Goal: Transaction & Acquisition: Purchase product/service

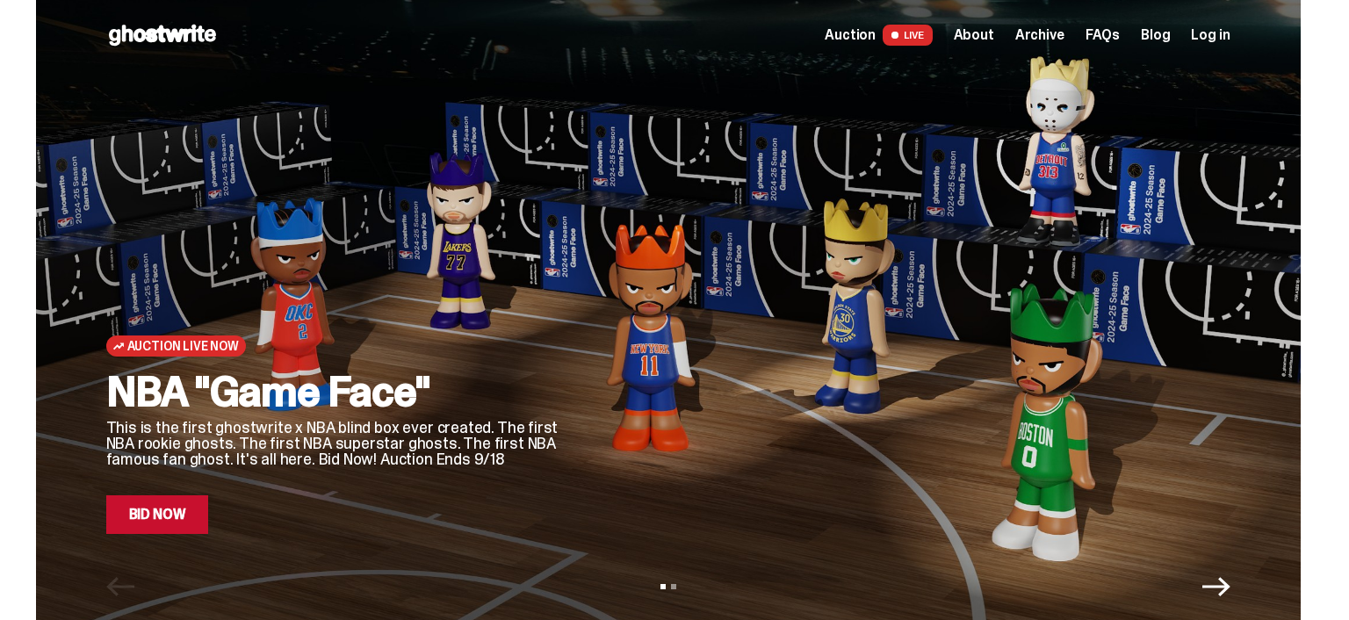
click at [1220, 37] on span "Log in" at bounding box center [1210, 35] width 39 height 14
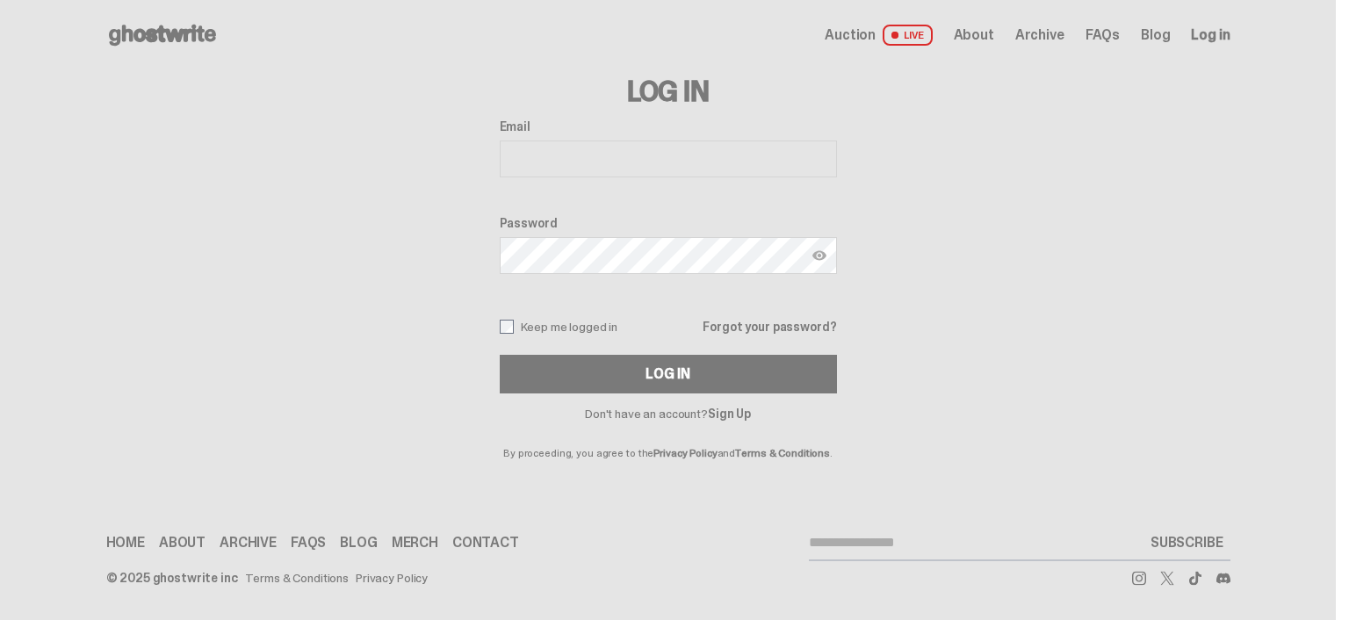
click at [684, 169] on input "Email" at bounding box center [668, 158] width 337 height 37
type input "**********"
click at [500, 355] on button "Log In" at bounding box center [668, 374] width 337 height 39
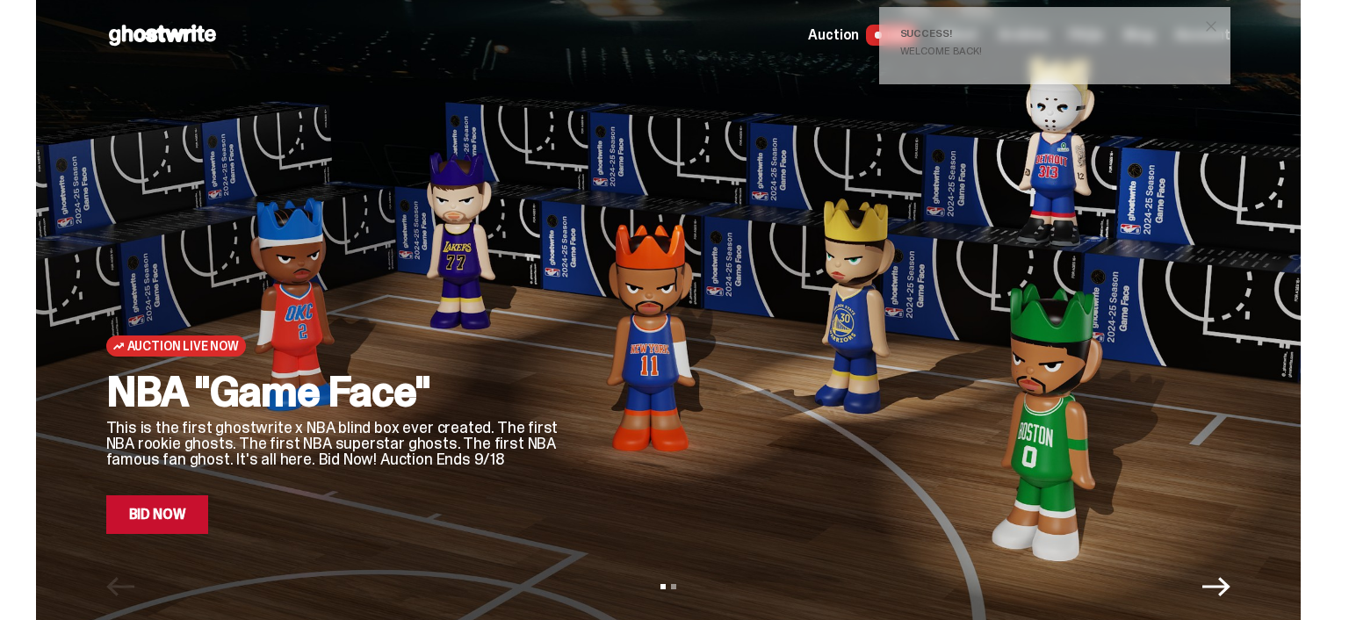
click at [1219, 20] on span "close" at bounding box center [1211, 27] width 18 height 18
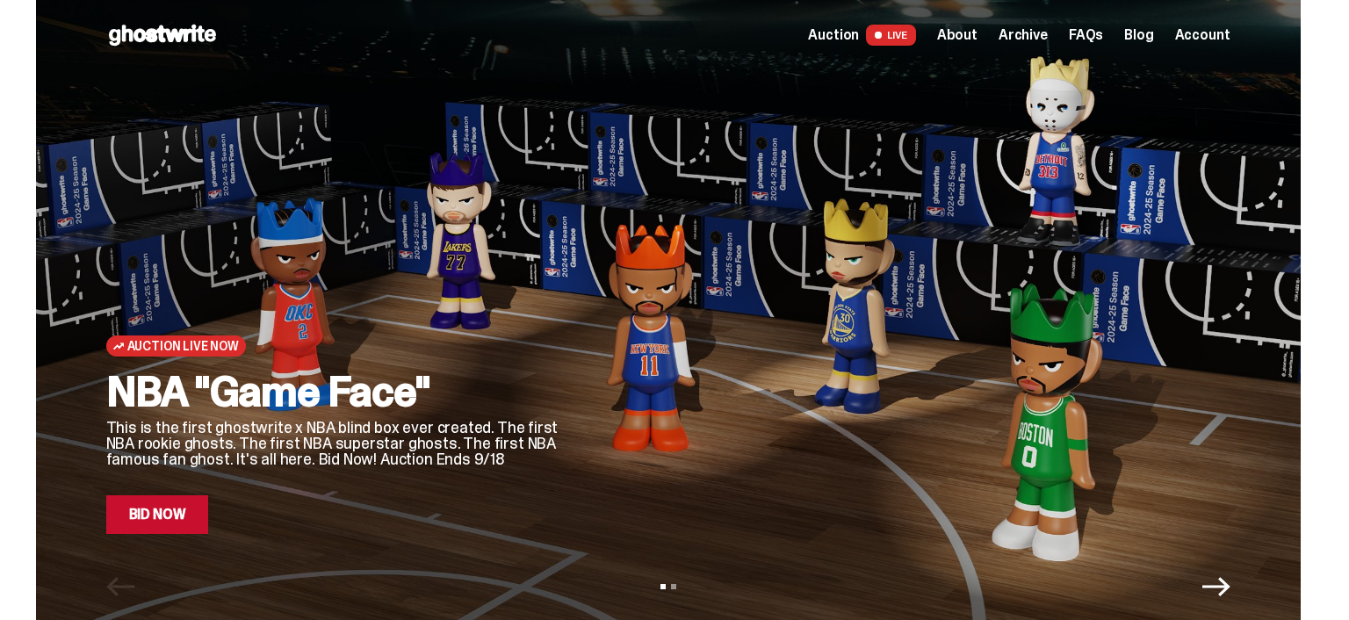
click at [838, 32] on span "Auction" at bounding box center [833, 35] width 51 height 14
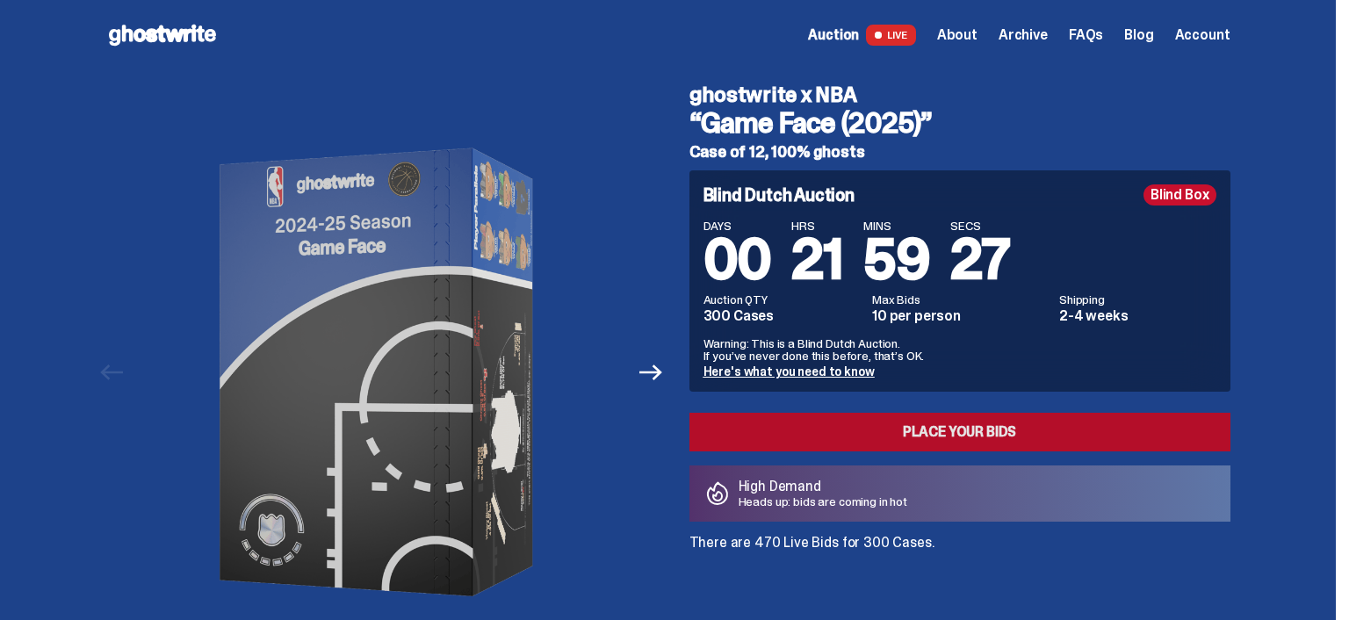
click at [972, 429] on link "Place your Bids" at bounding box center [959, 432] width 541 height 39
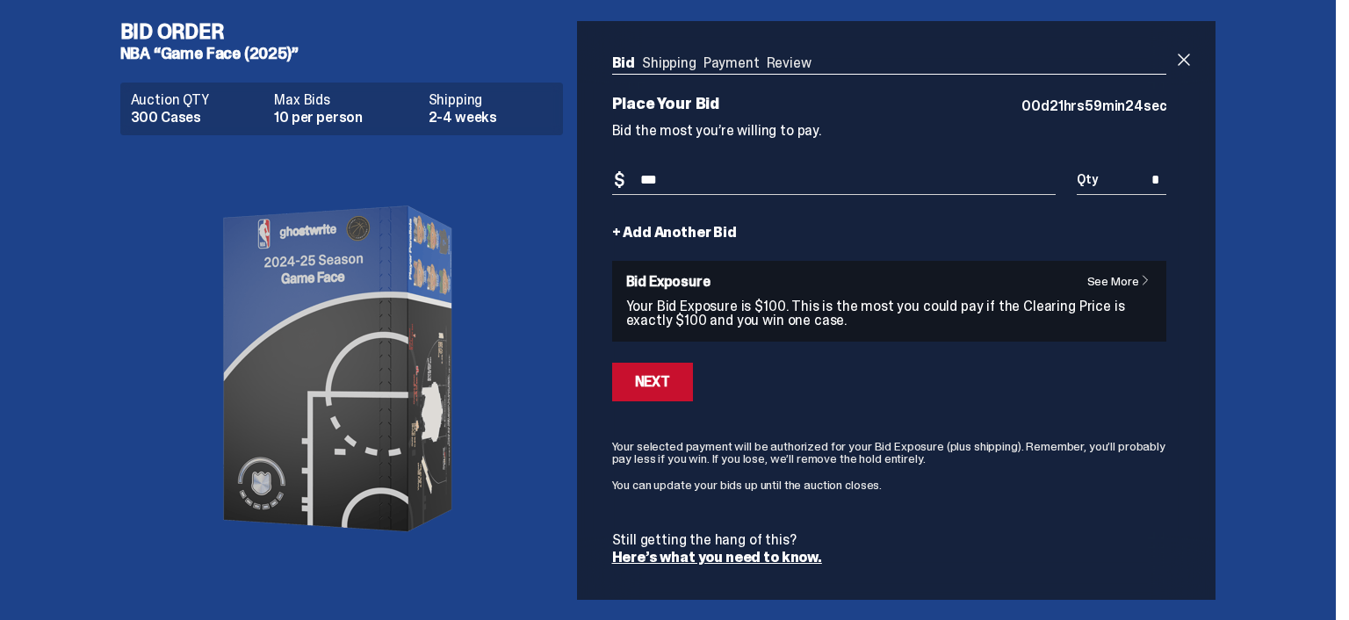
click at [740, 181] on input "***" at bounding box center [834, 180] width 444 height 29
type input "***"
click at [866, 374] on div "Next" at bounding box center [889, 382] width 555 height 39
click at [676, 380] on button "Next" at bounding box center [652, 382] width 81 height 39
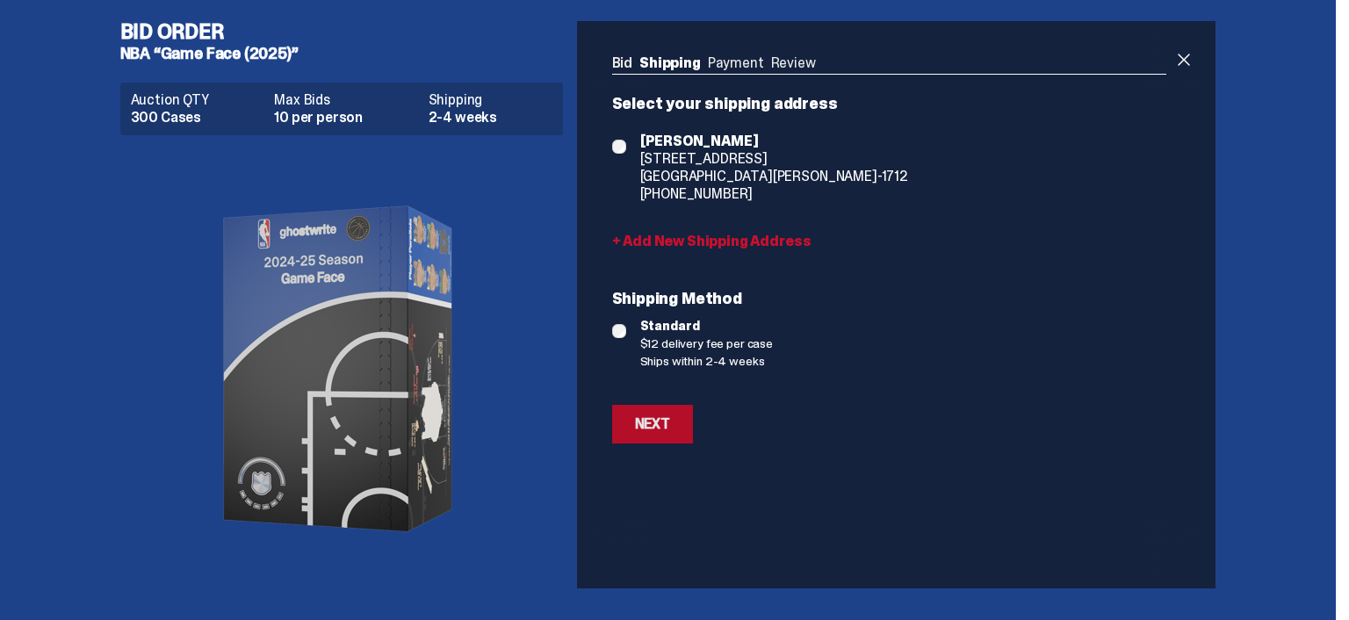
click at [667, 419] on div "Next" at bounding box center [652, 424] width 35 height 14
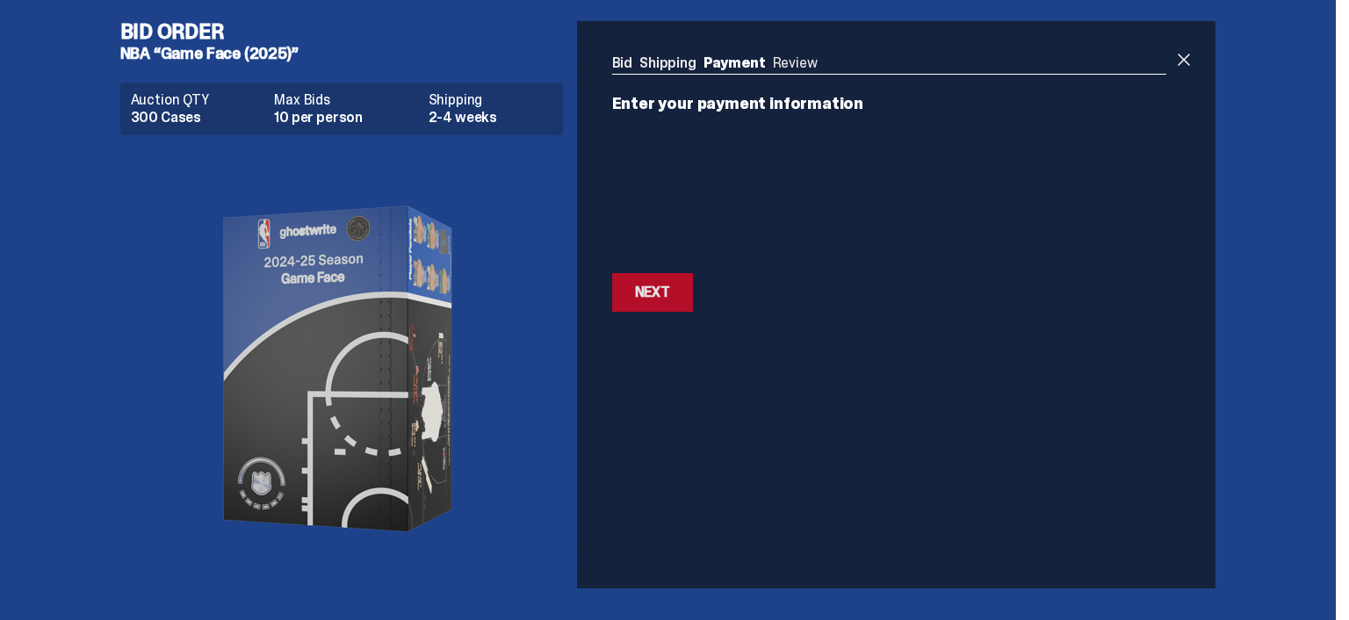
click at [665, 293] on div "Next" at bounding box center [652, 292] width 35 height 14
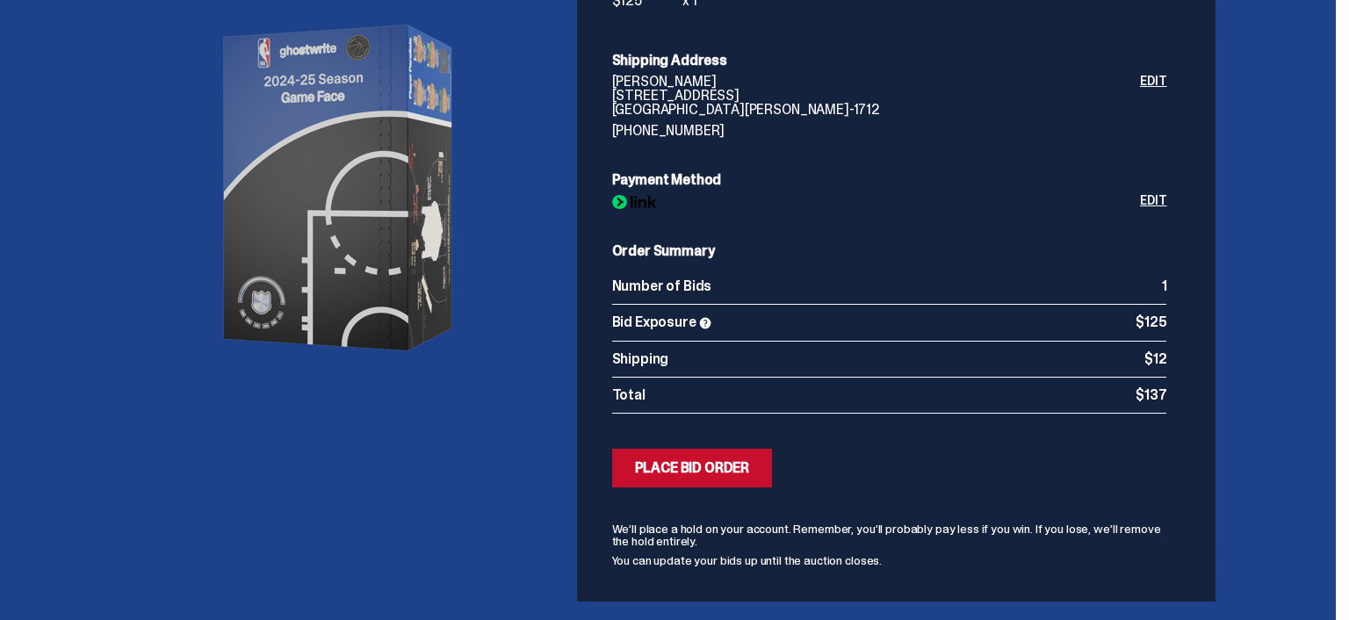
scroll to position [185, 0]
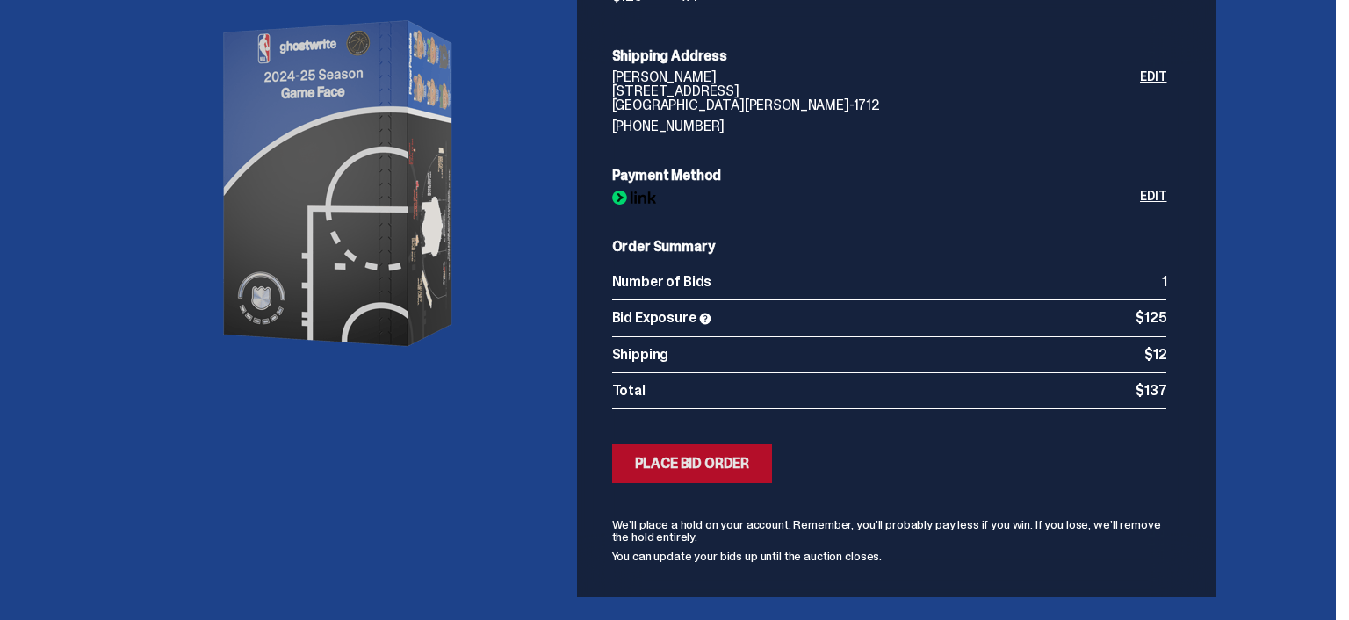
click at [655, 459] on div "Place Bid Order" at bounding box center [692, 464] width 115 height 14
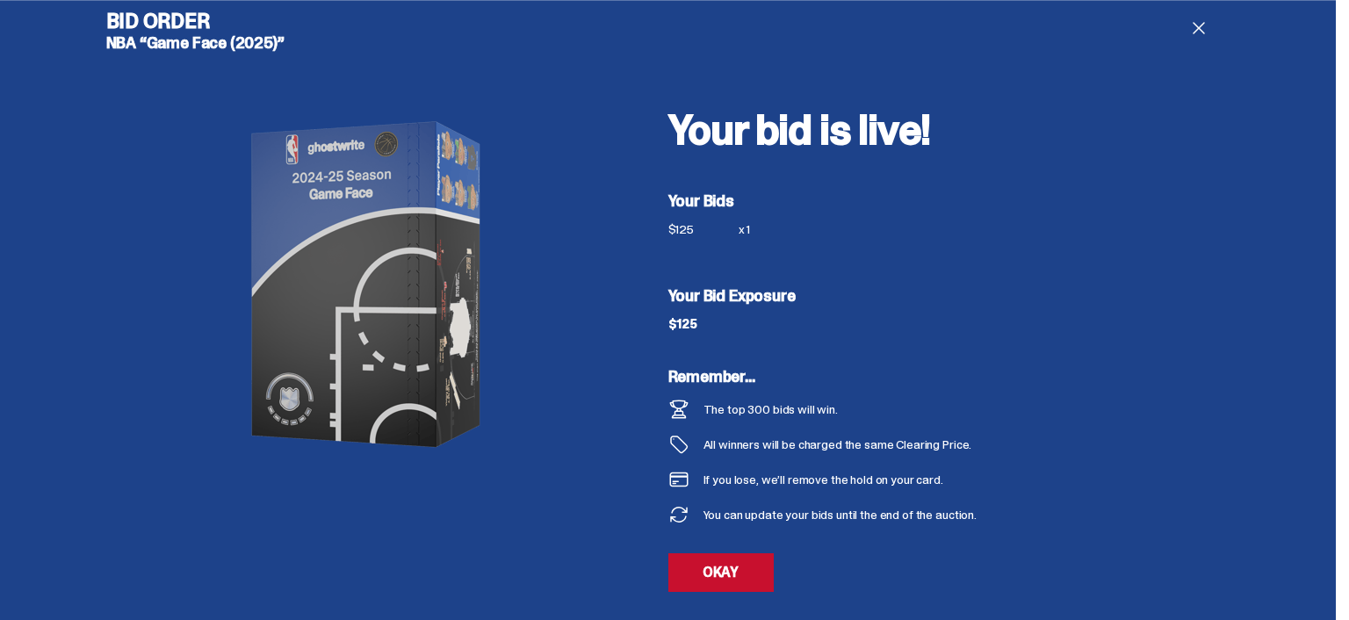
scroll to position [18, 0]
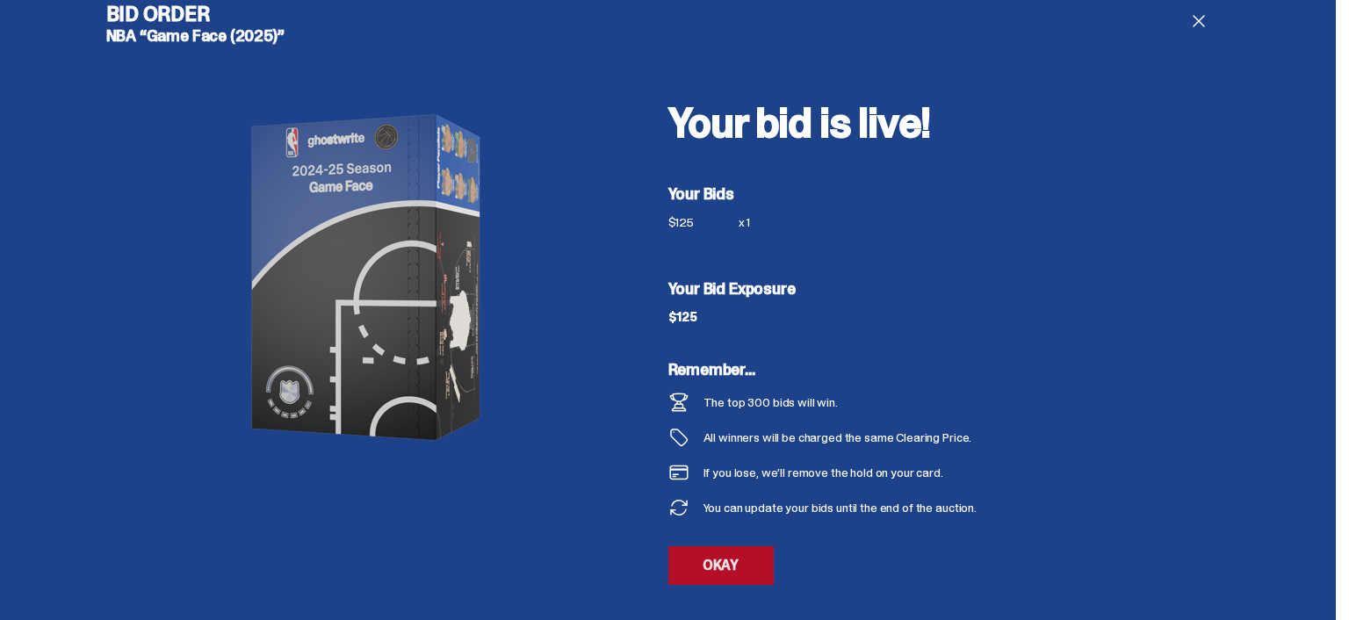
click at [732, 558] on link "OKAY" at bounding box center [720, 565] width 105 height 39
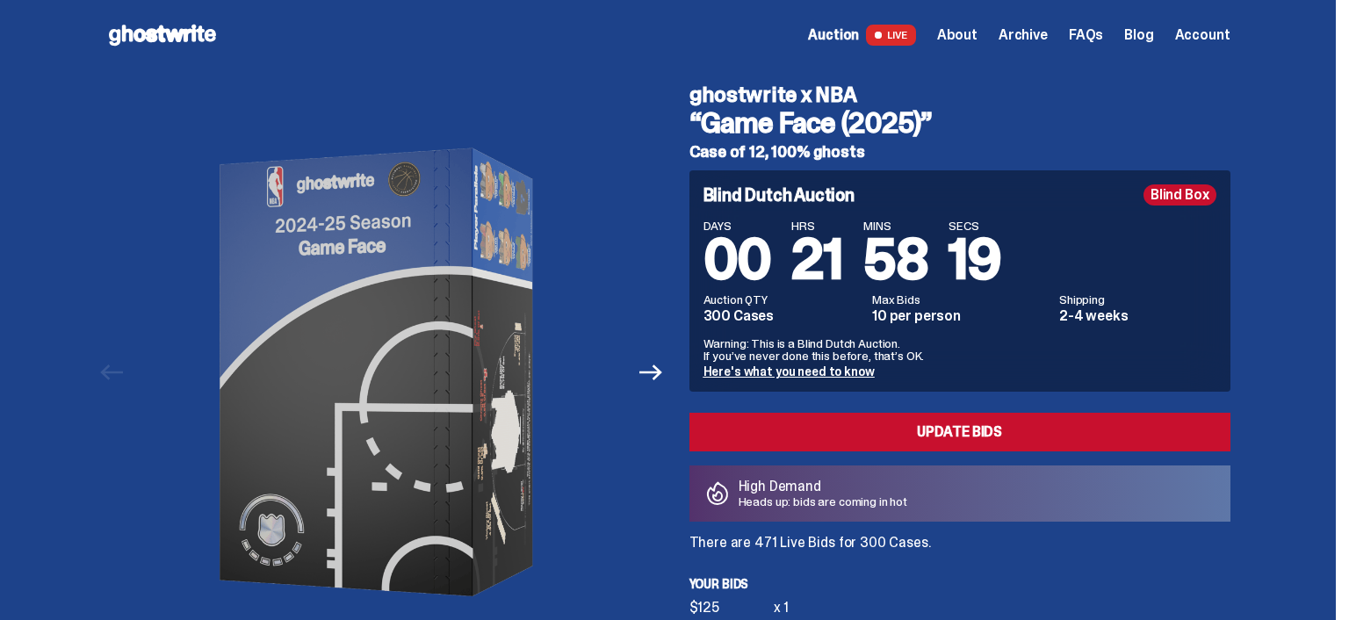
click at [1210, 38] on span "Account" at bounding box center [1202, 35] width 55 height 14
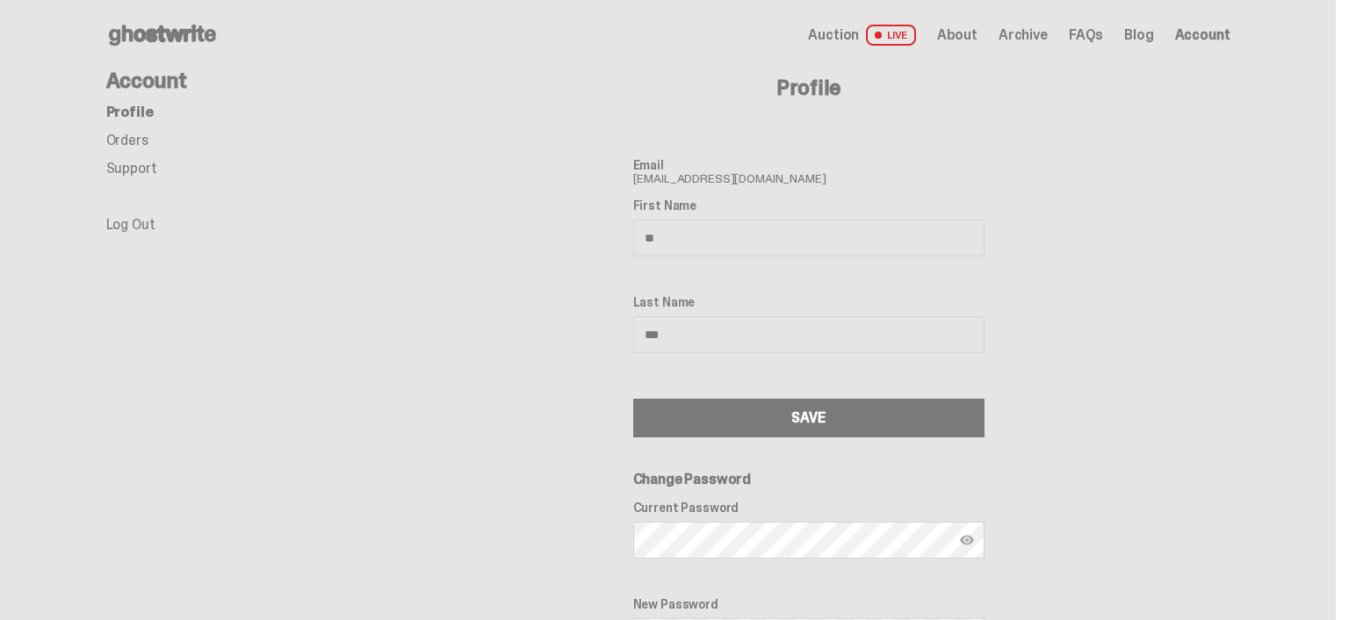
click at [882, 37] on link "Auction LIVE" at bounding box center [861, 35] width 107 height 21
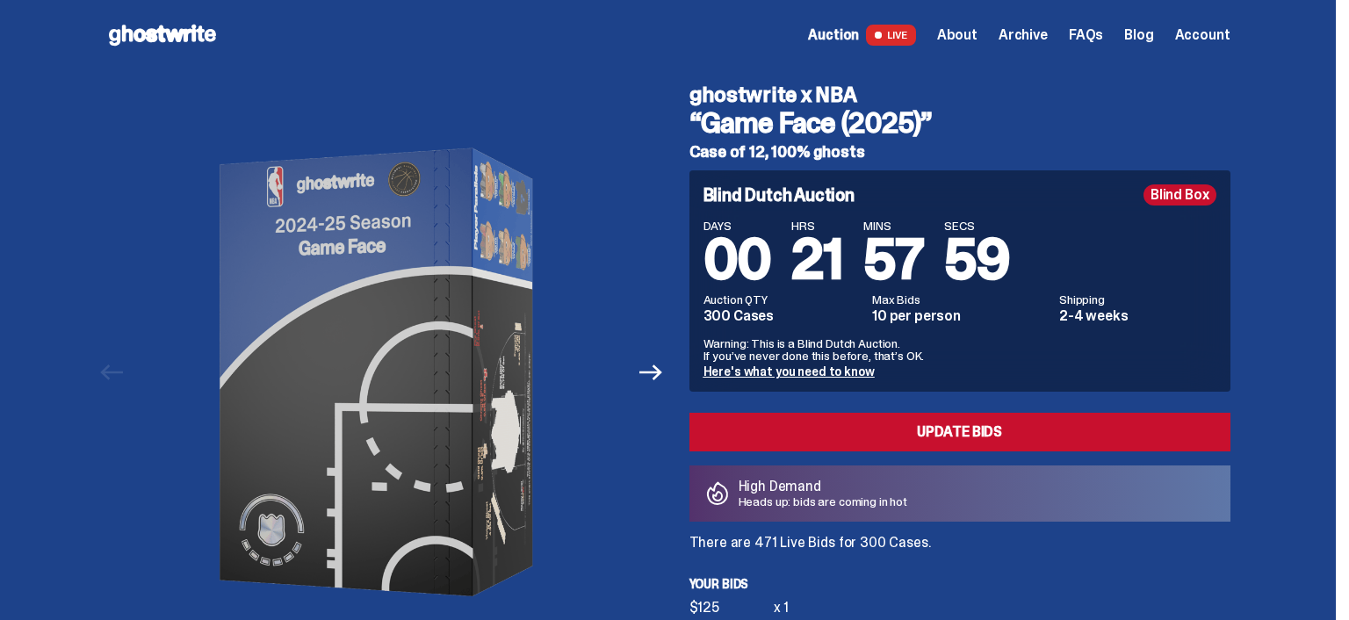
click at [1092, 32] on span "FAQs" at bounding box center [1086, 35] width 34 height 14
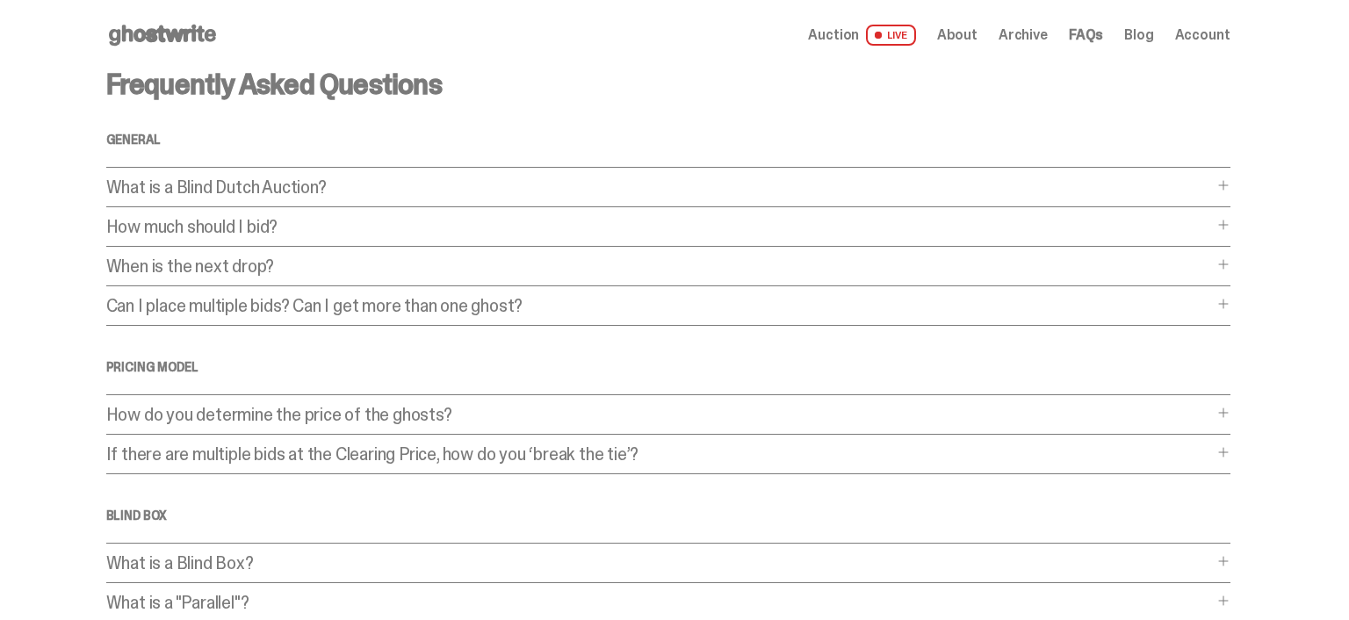
click at [977, 40] on span "About" at bounding box center [957, 35] width 40 height 14
